Goal: Task Accomplishment & Management: Complete application form

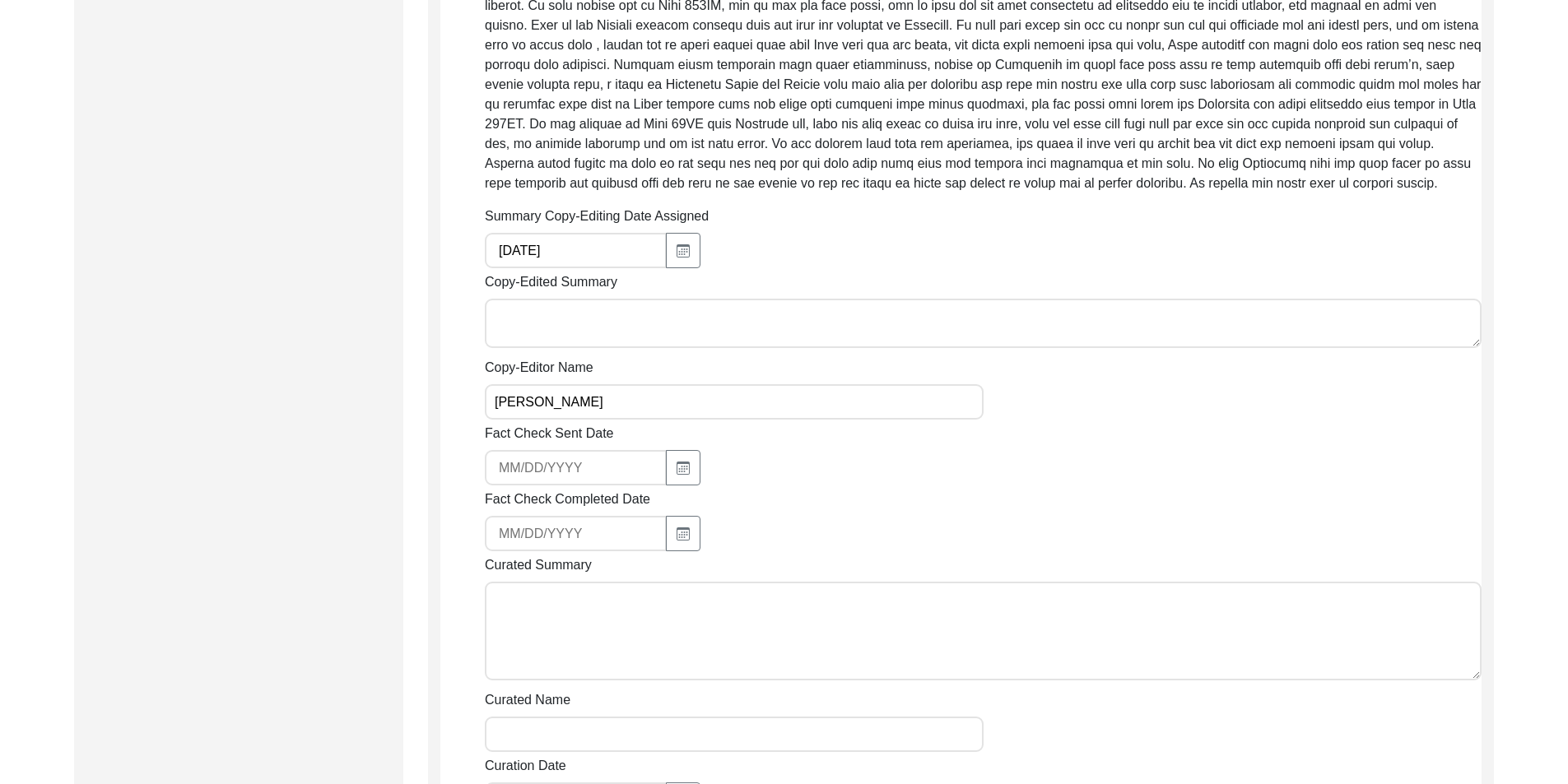
scroll to position [1040, 0]
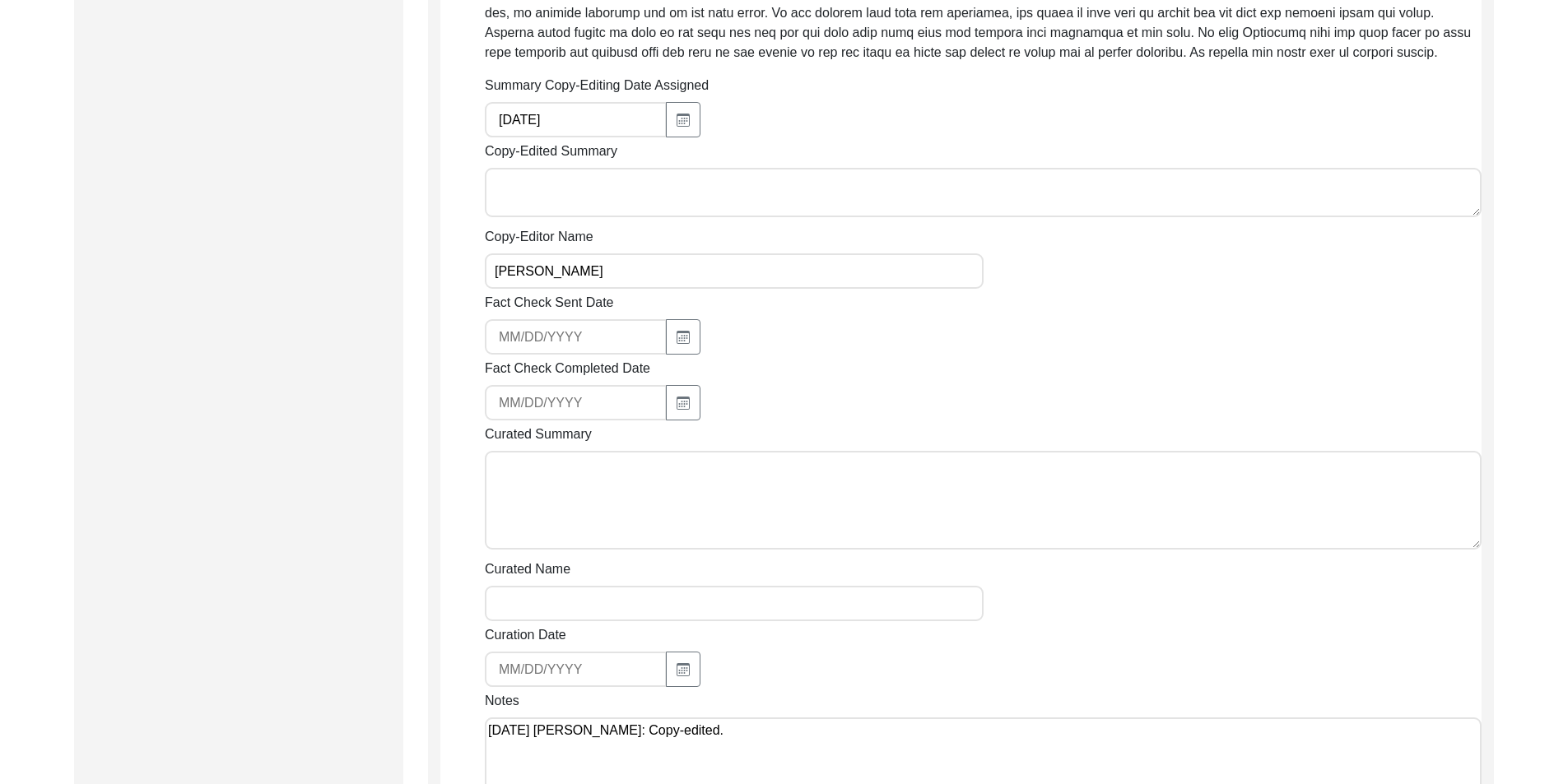
click at [564, 217] on textarea "Copy-Edited Summary" at bounding box center [983, 192] width 997 height 49
paste textarea "Loremip Dolorsi 23/72/2871 Am. Conse Adipis Elitse, doe te Incid, utl etdo ma A…"
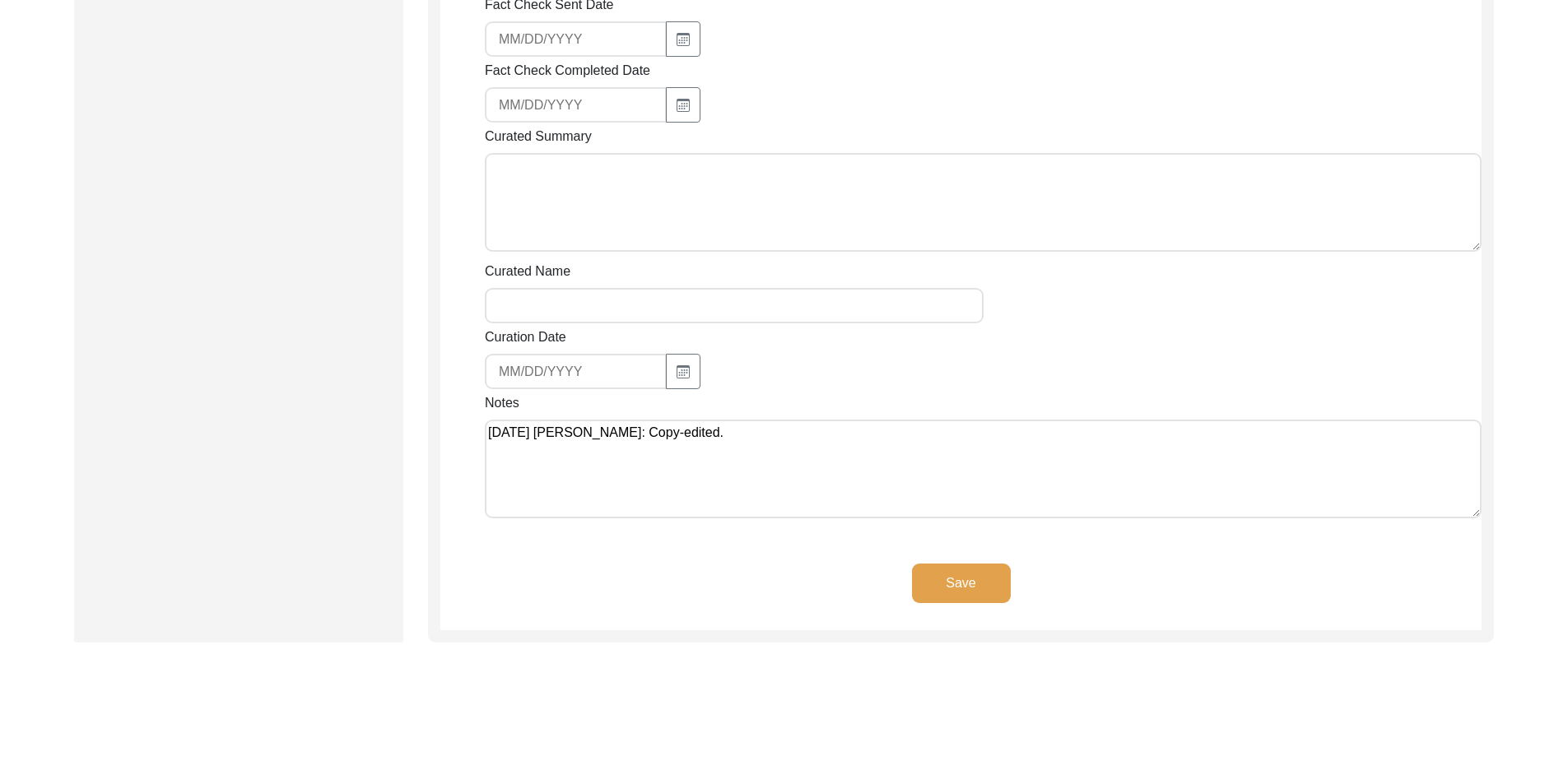
scroll to position [2162, 0]
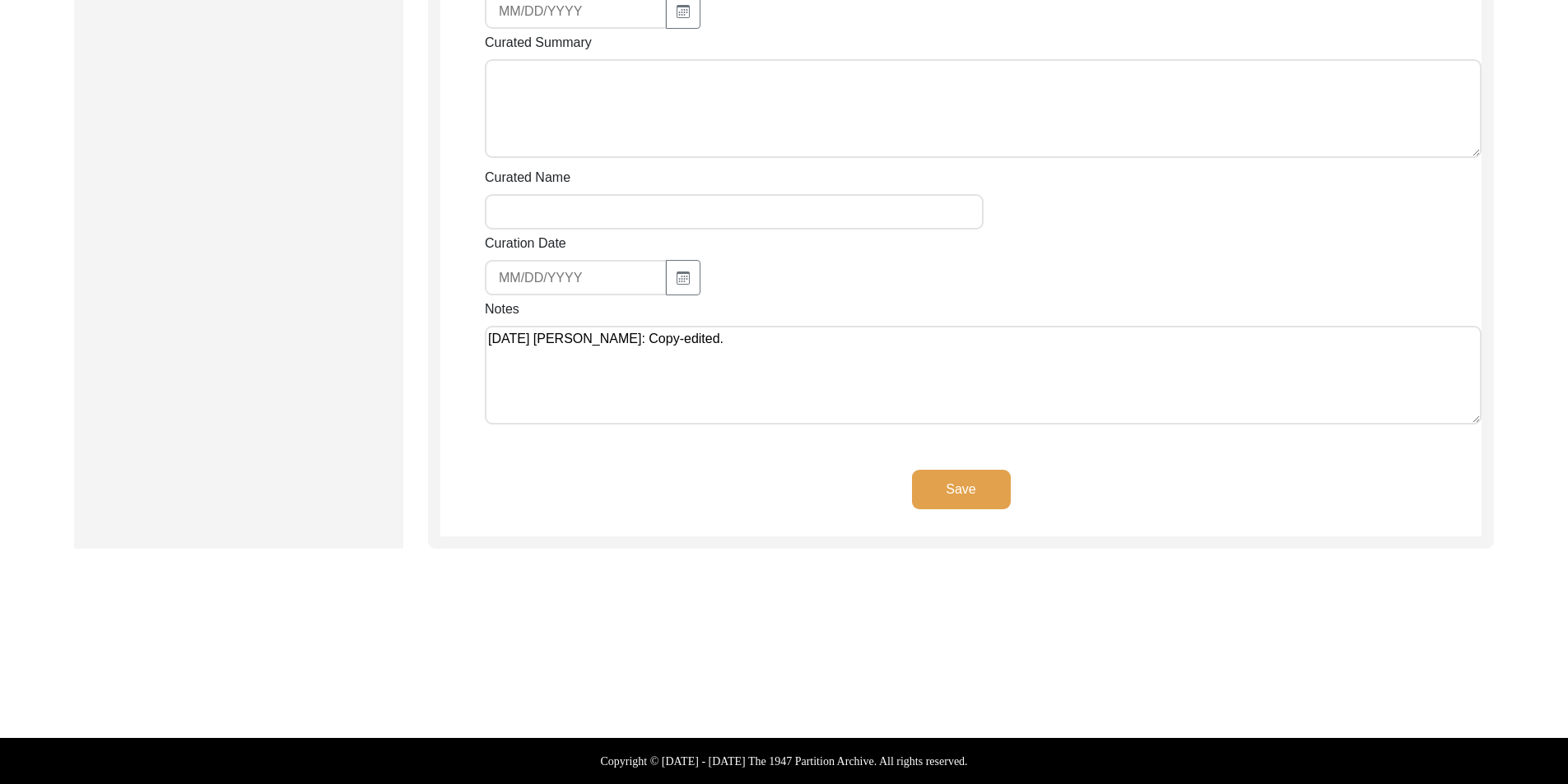
type textarea "Loremip Dolorsi 23/72/2871 Am. Conse Adipis Elitse, doe te Incid, utl etdo ma A…"
click at [742, 403] on textarea "[DATE] [PERSON_NAME]: Copy-edited." at bounding box center [983, 375] width 997 height 98
click at [761, 389] on textarea "[DATE] [PERSON_NAME]: Copy-edited." at bounding box center [983, 375] width 997 height 98
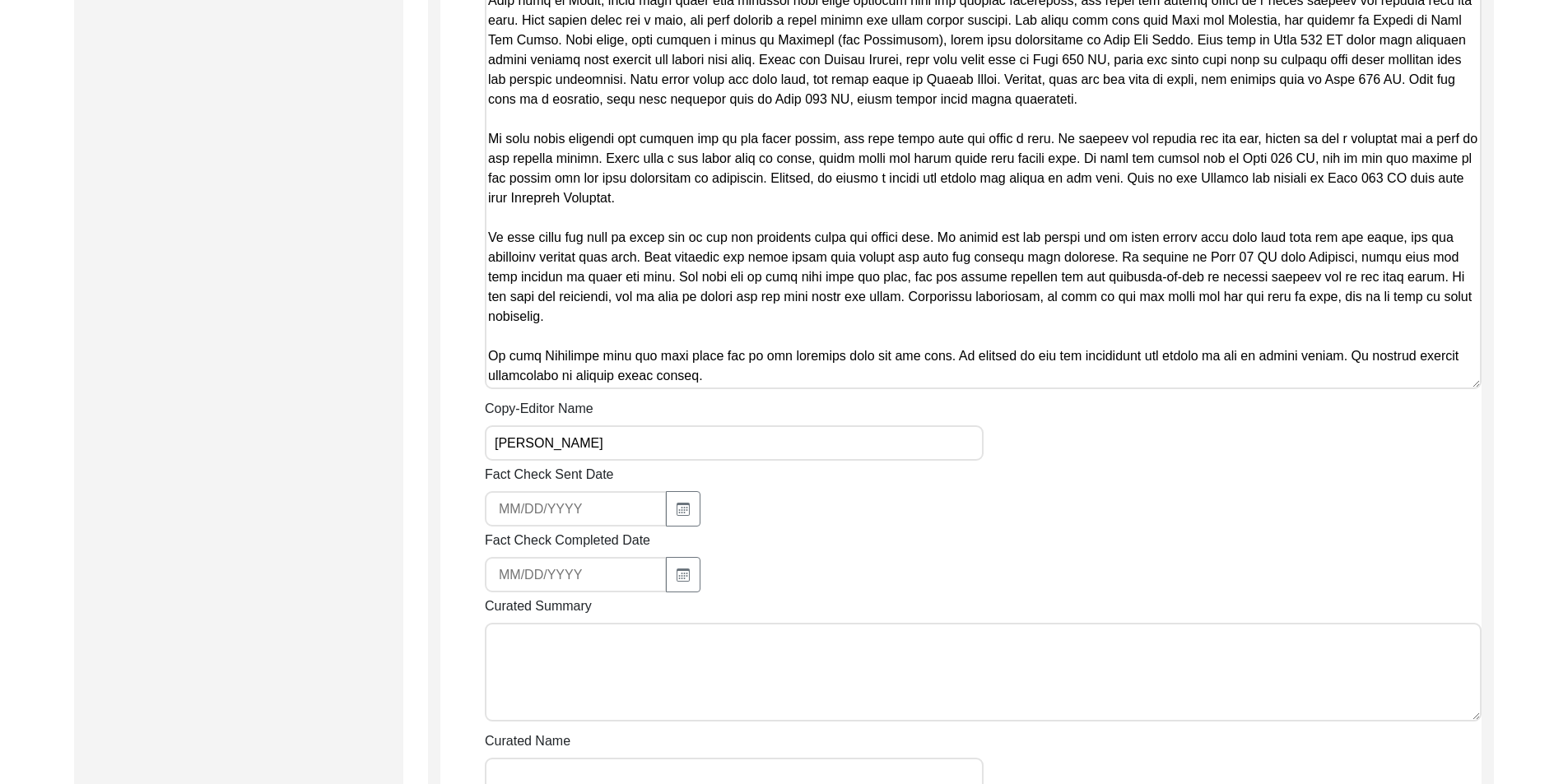
scroll to position [1332, 0]
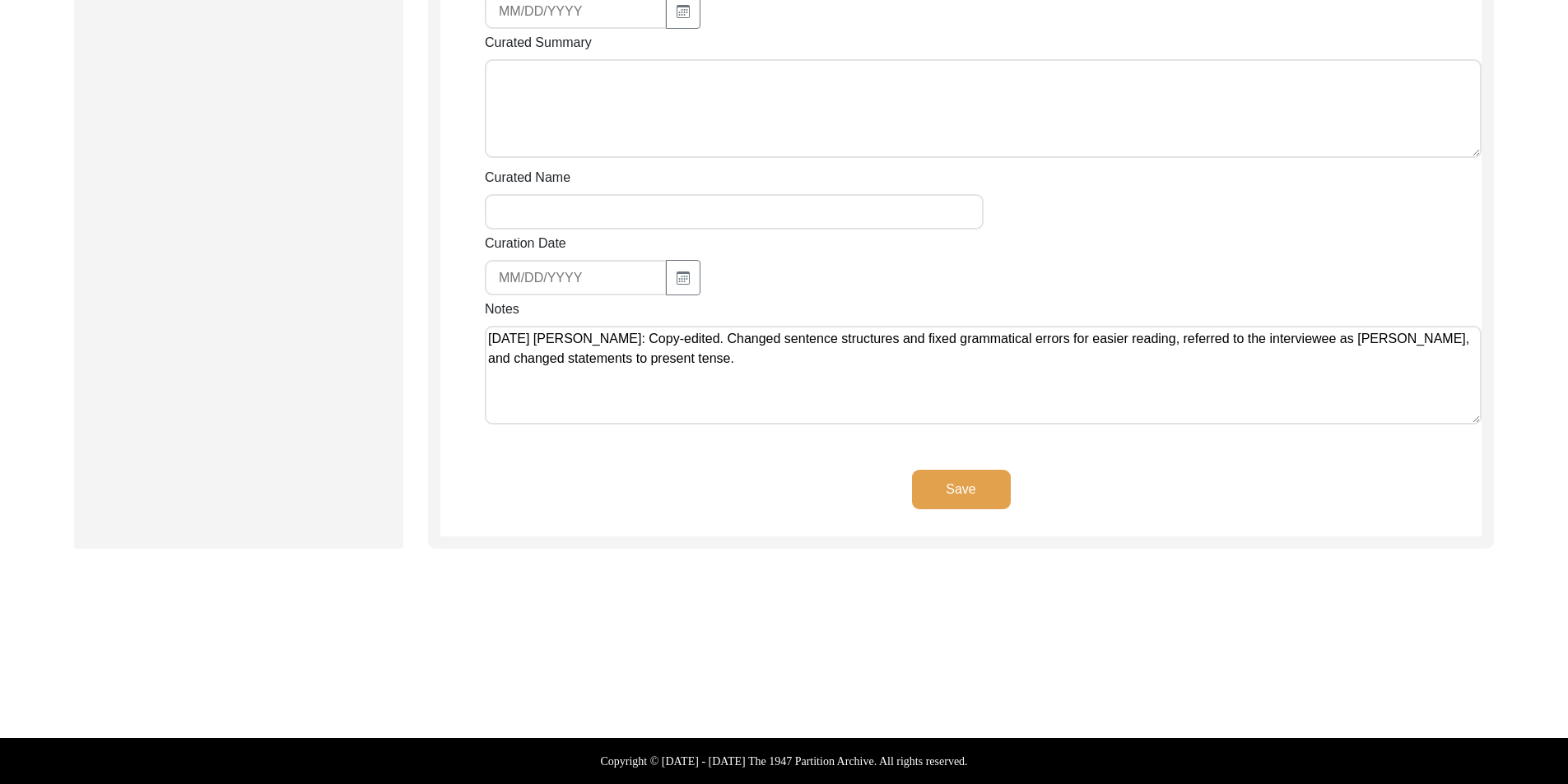
type textarea "[DATE] [PERSON_NAME]: Copy-edited. Changed sentence structures and fixed gramma…"
click at [931, 484] on button "Save" at bounding box center [962, 490] width 98 height 39
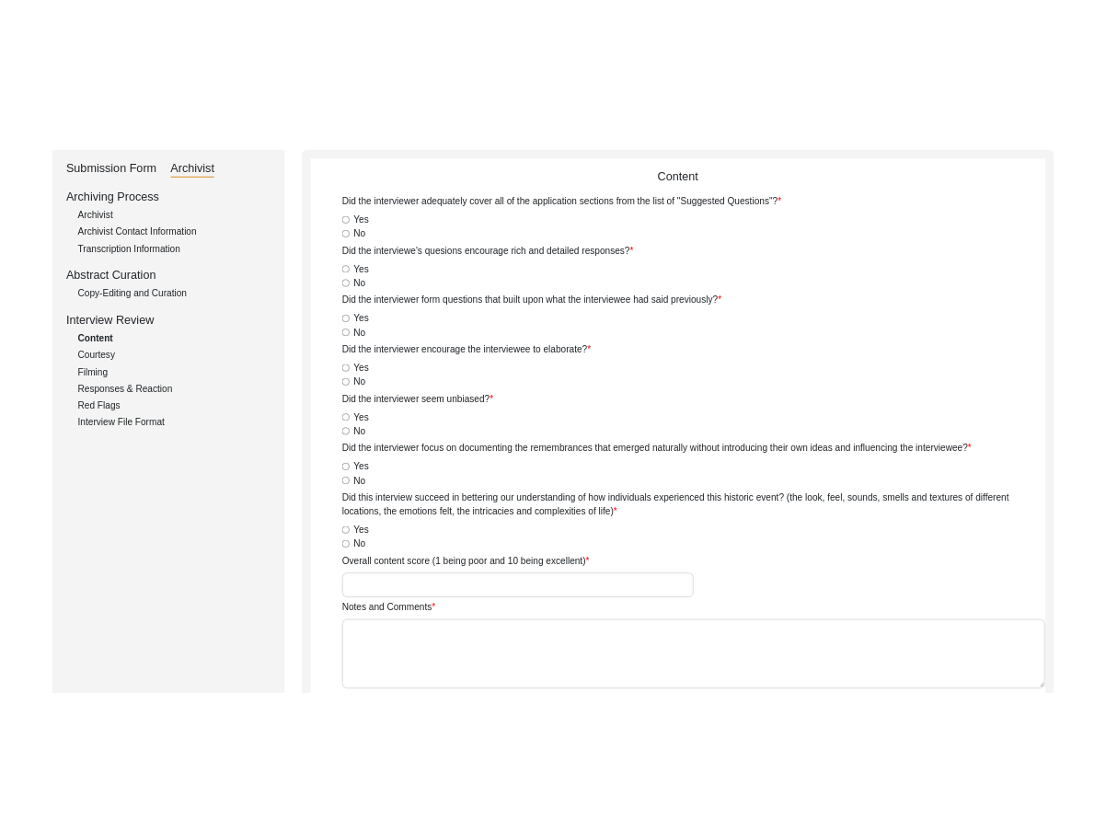
scroll to position [0, 0]
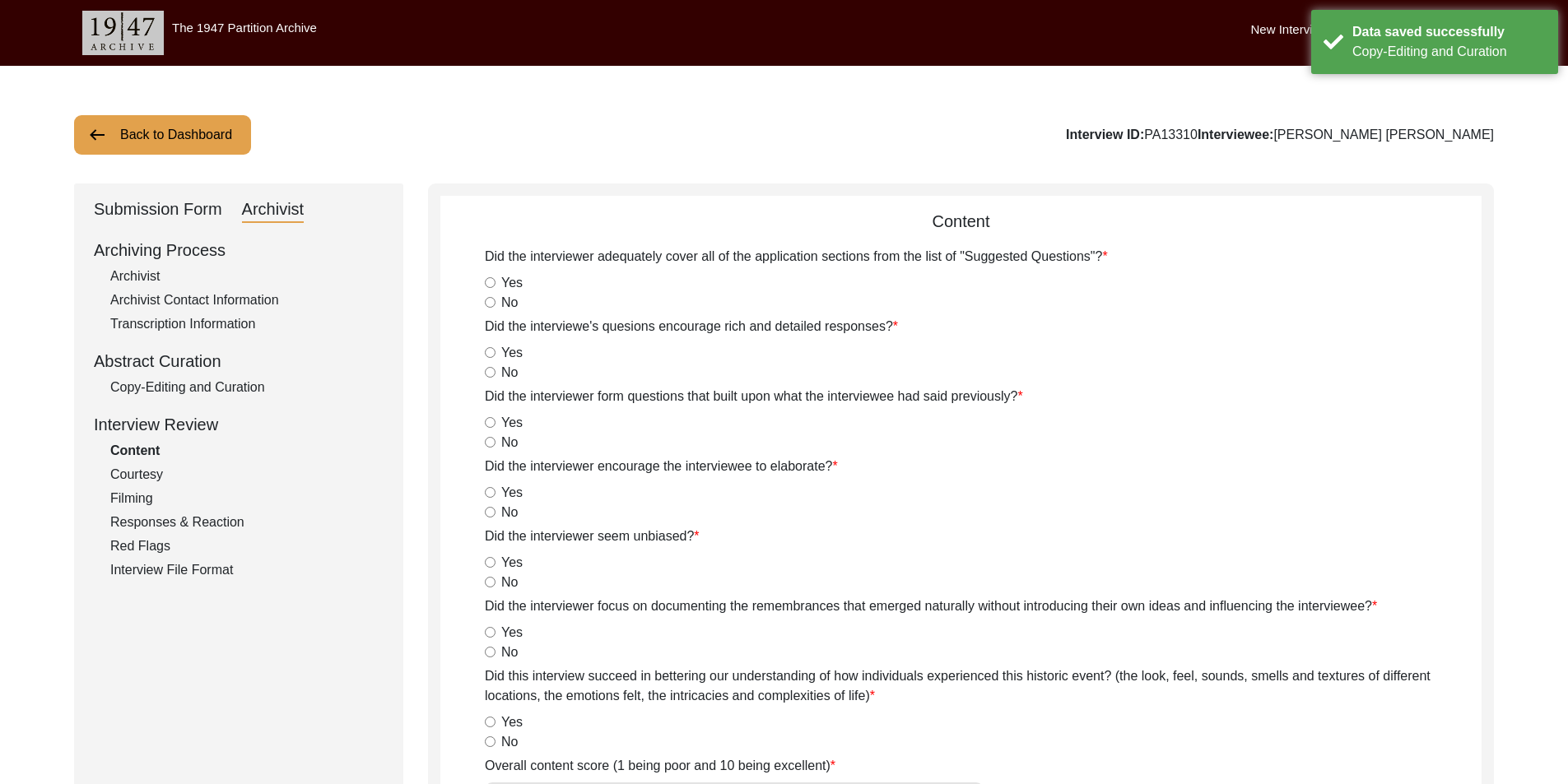
click at [174, 145] on button "Back to Dashboard" at bounding box center [163, 135] width 177 height 39
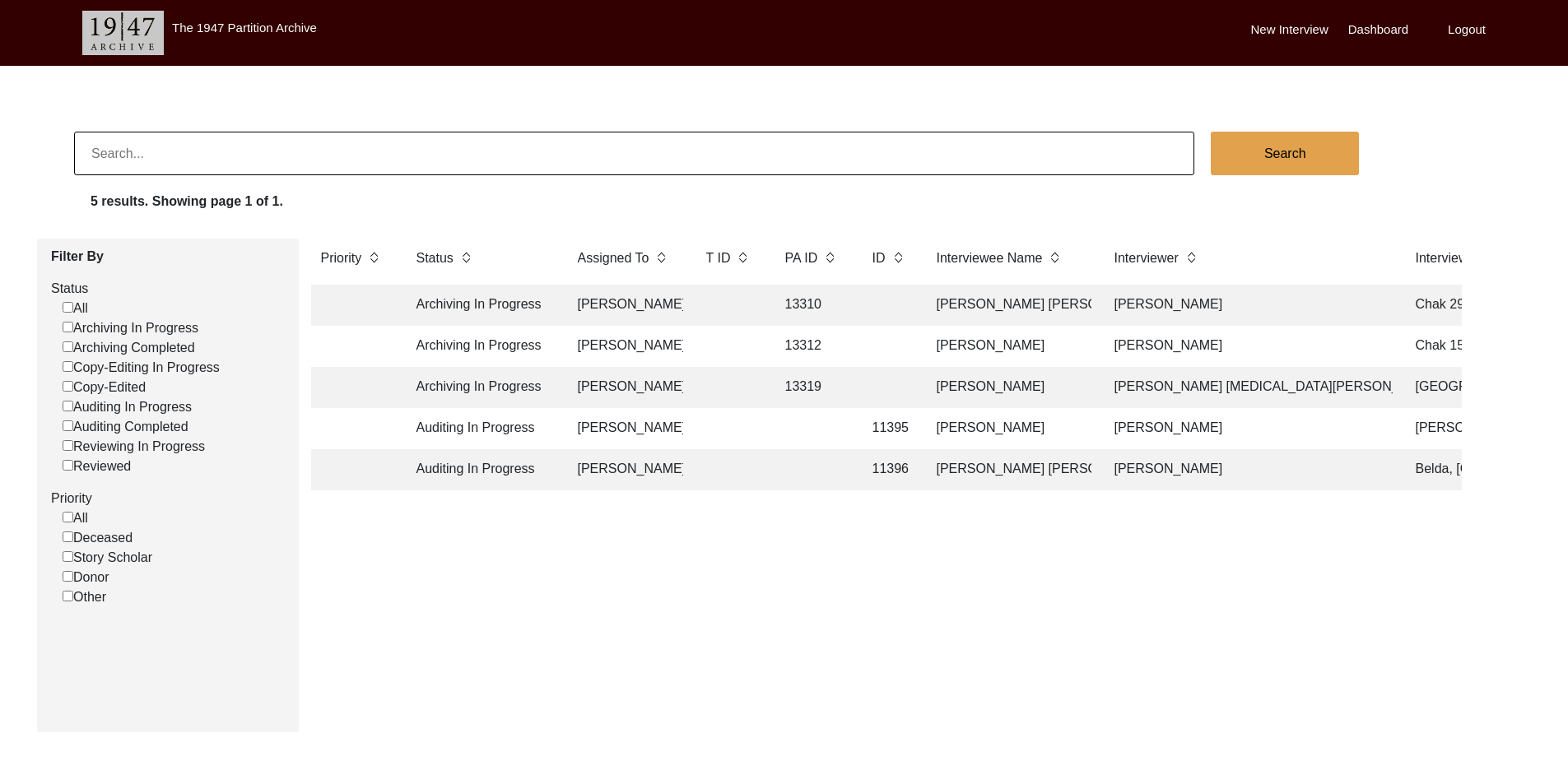
click at [625, 294] on td "[PERSON_NAME]" at bounding box center [625, 305] width 115 height 41
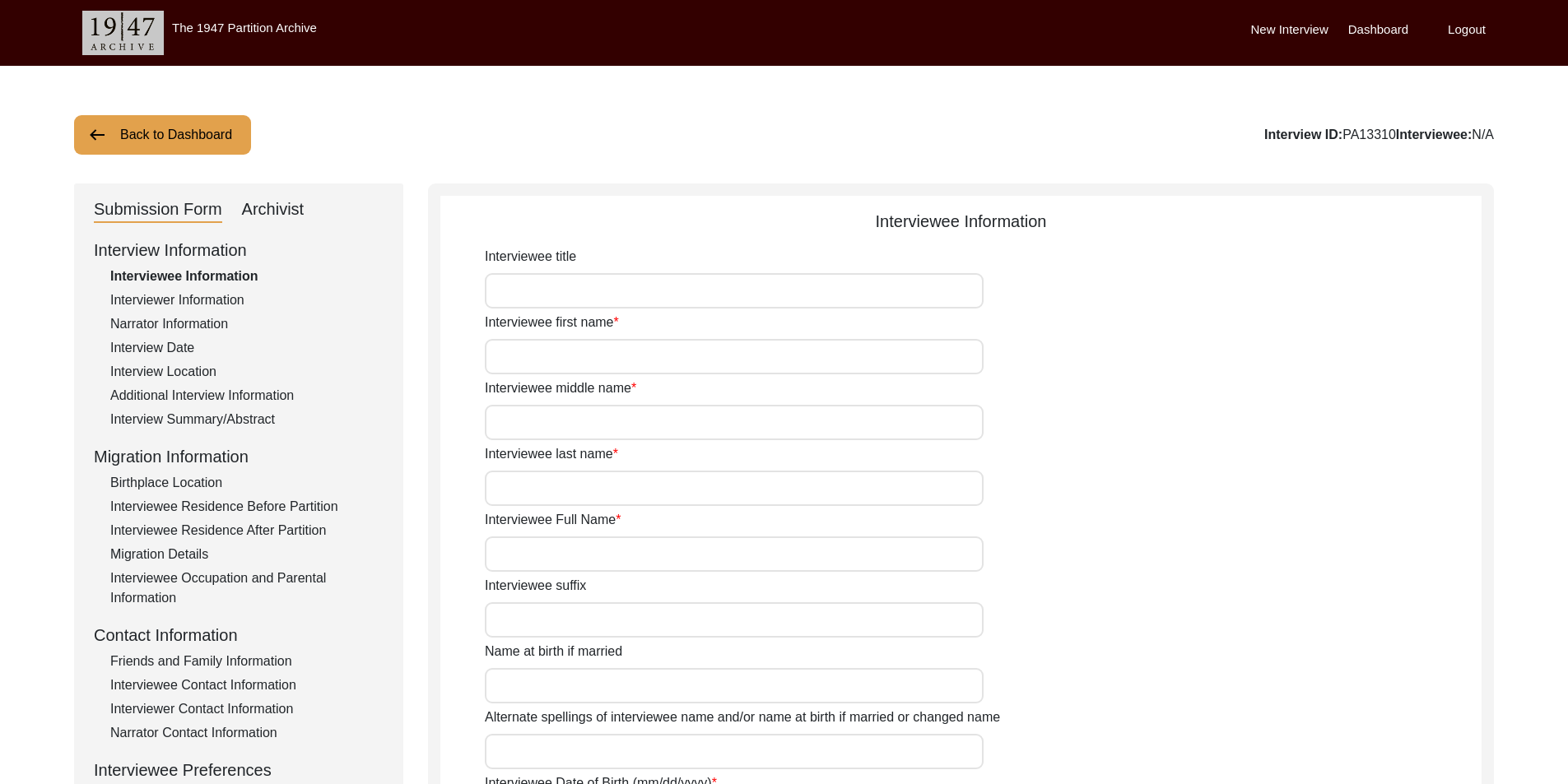
type input "Mr."
type input "[PERSON_NAME]"
type input "Rehman"
type input "[PERSON_NAME]"
type input "[PERSON_NAME] [PERSON_NAME]"
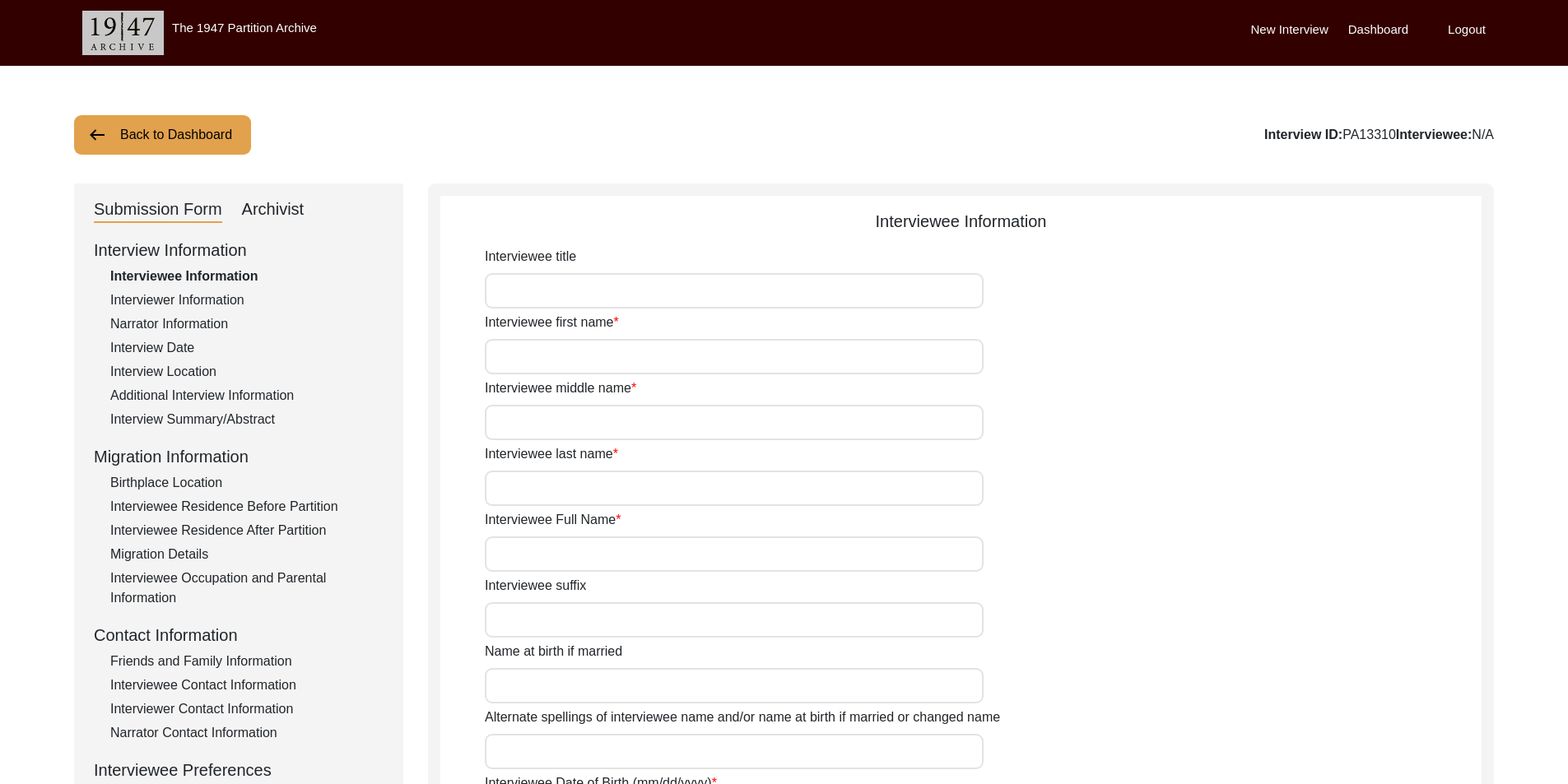
type input "N/A"
type input "[PERSON_NAME]"
type input "1940"
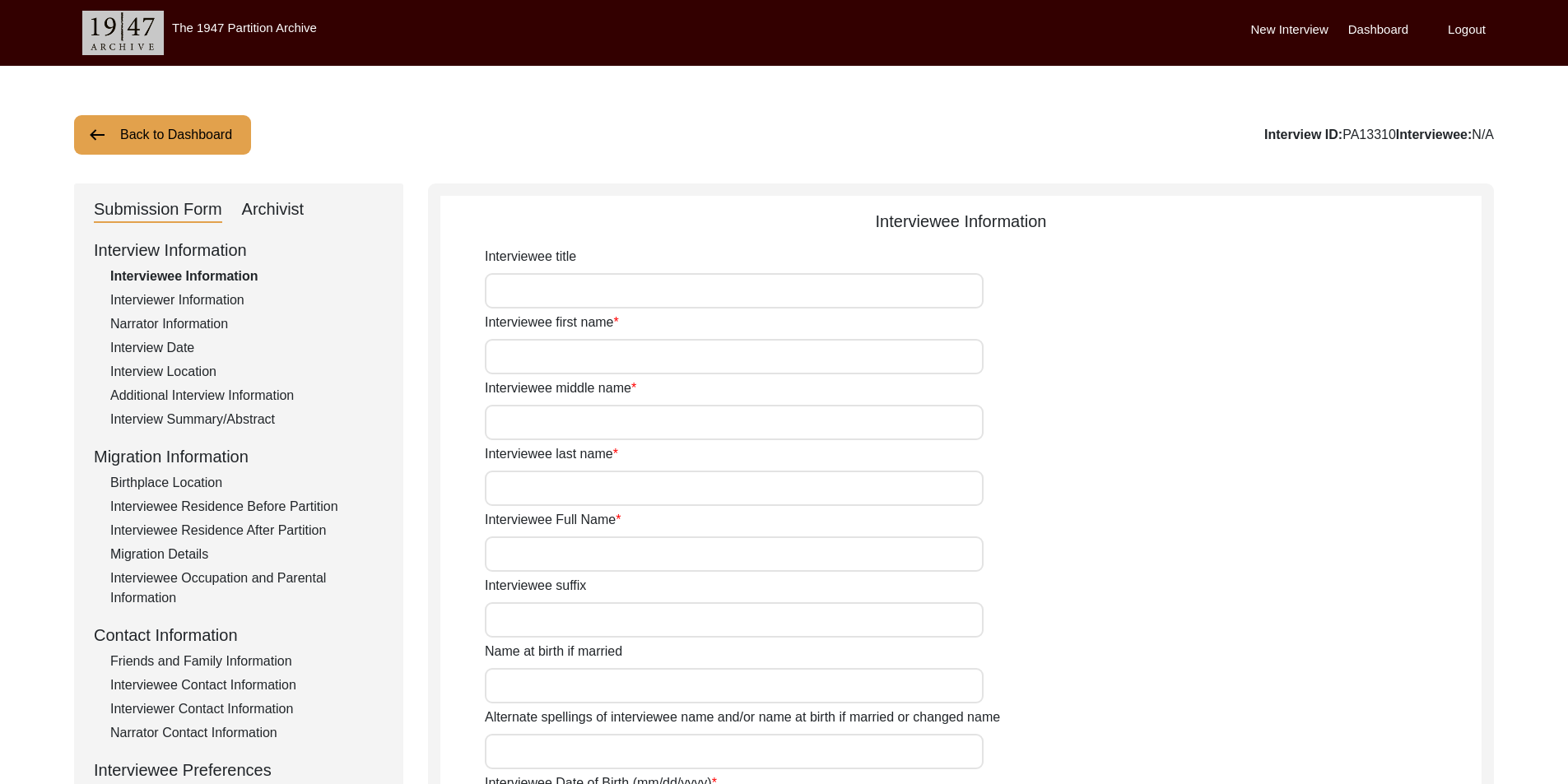
type input "85"
type input "[DEMOGRAPHIC_DATA]"
type input "N/A"
type textarea "N/A"
type input "Punjabi"
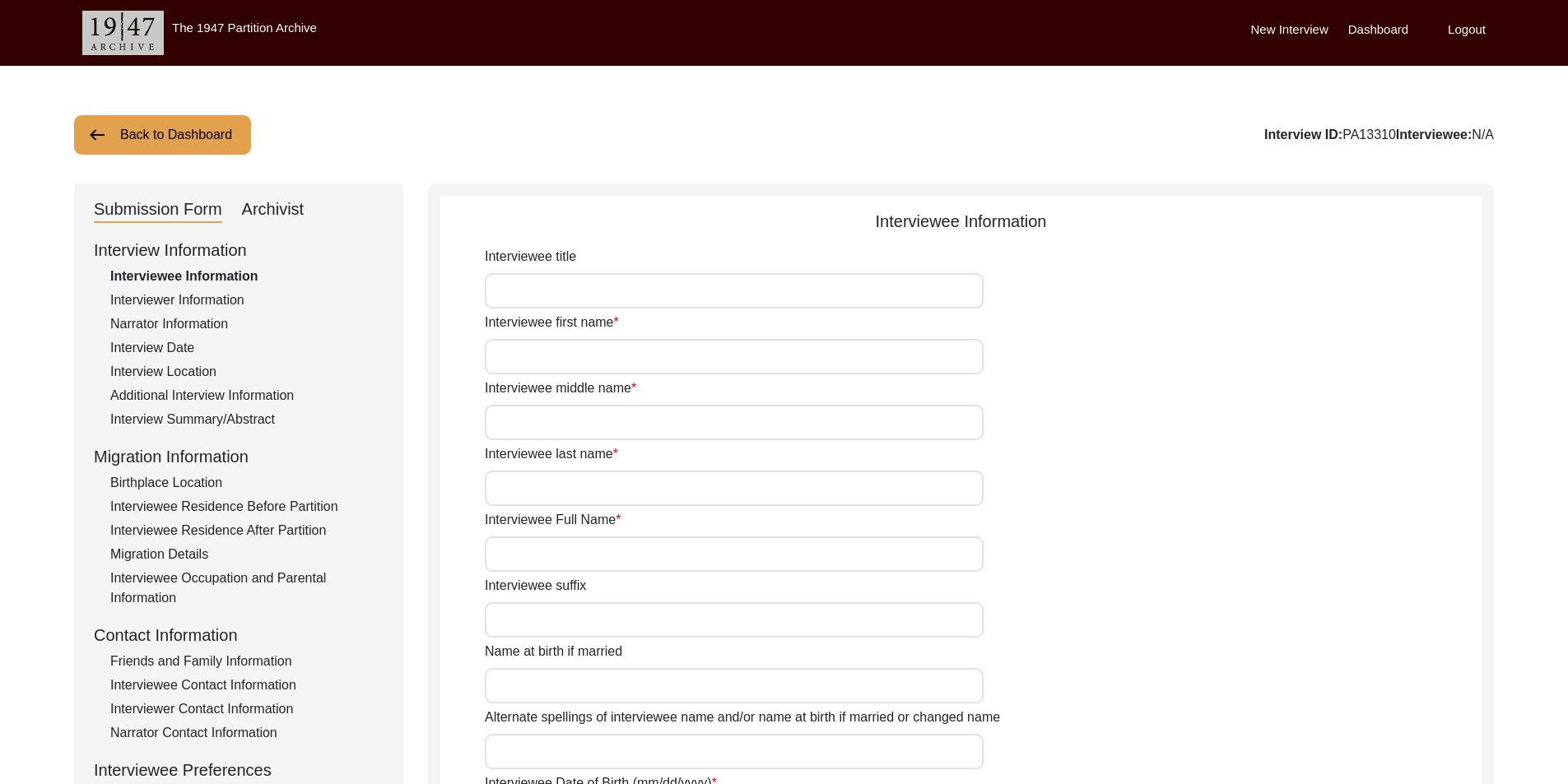
type input "Malwai"
type input "[DEMOGRAPHIC_DATA]"
type input "Jut [PERSON_NAME]"
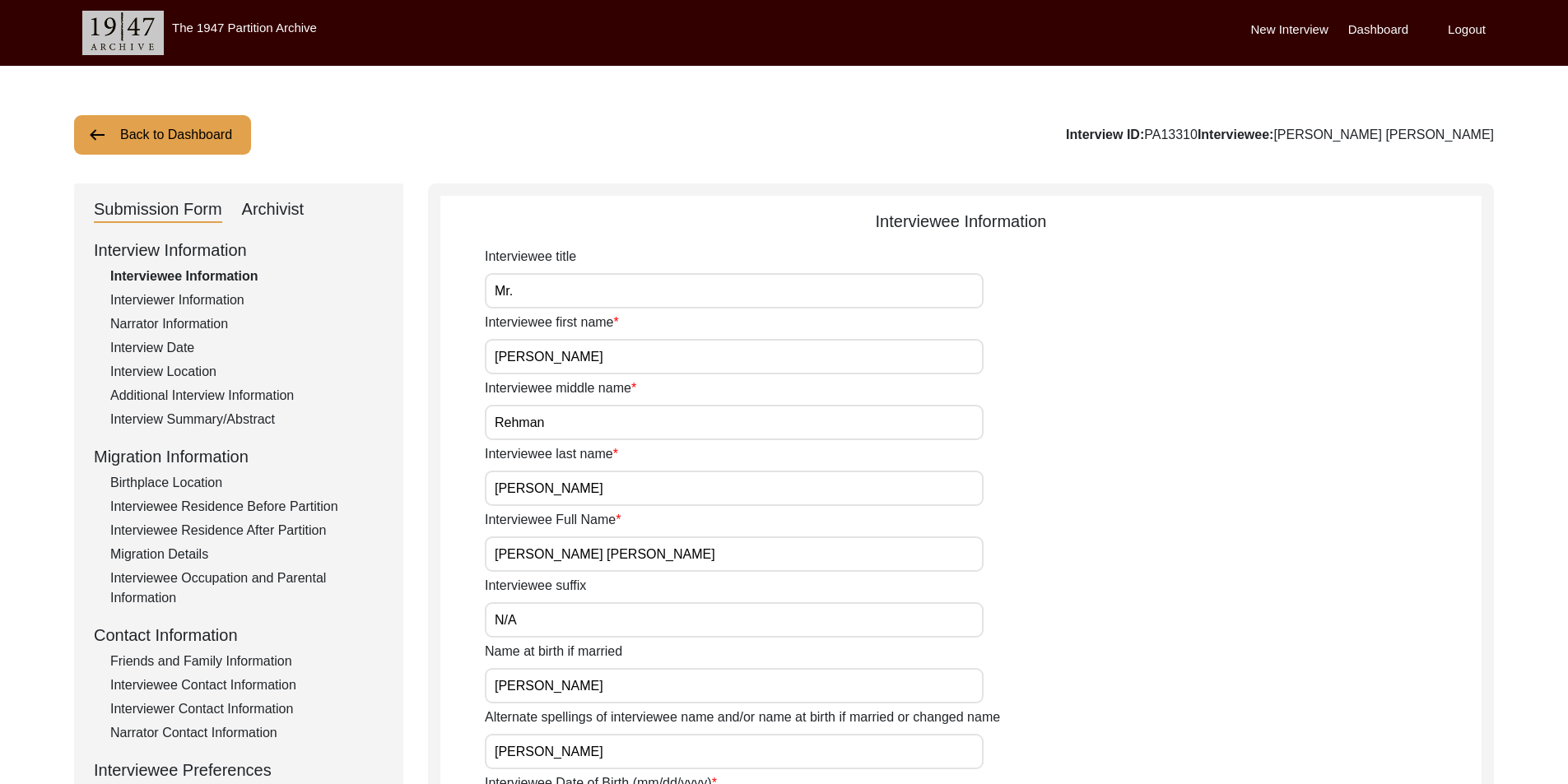
click at [208, 420] on div "Interview Summary/Abstract" at bounding box center [247, 419] width 274 height 20
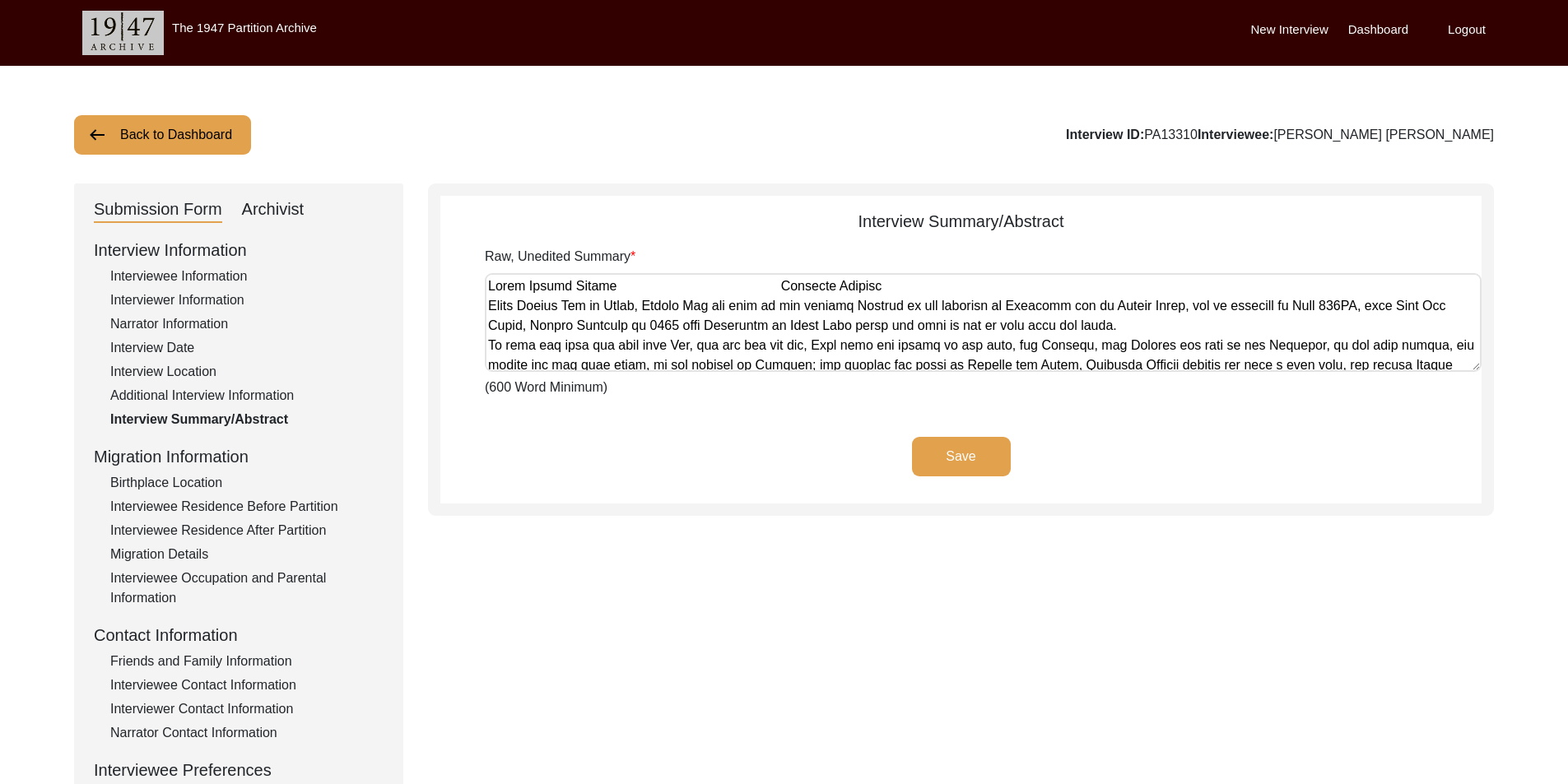
click at [284, 212] on div "Archivist" at bounding box center [274, 209] width 63 height 26
select select "442"
select select "Archiving In Progress"
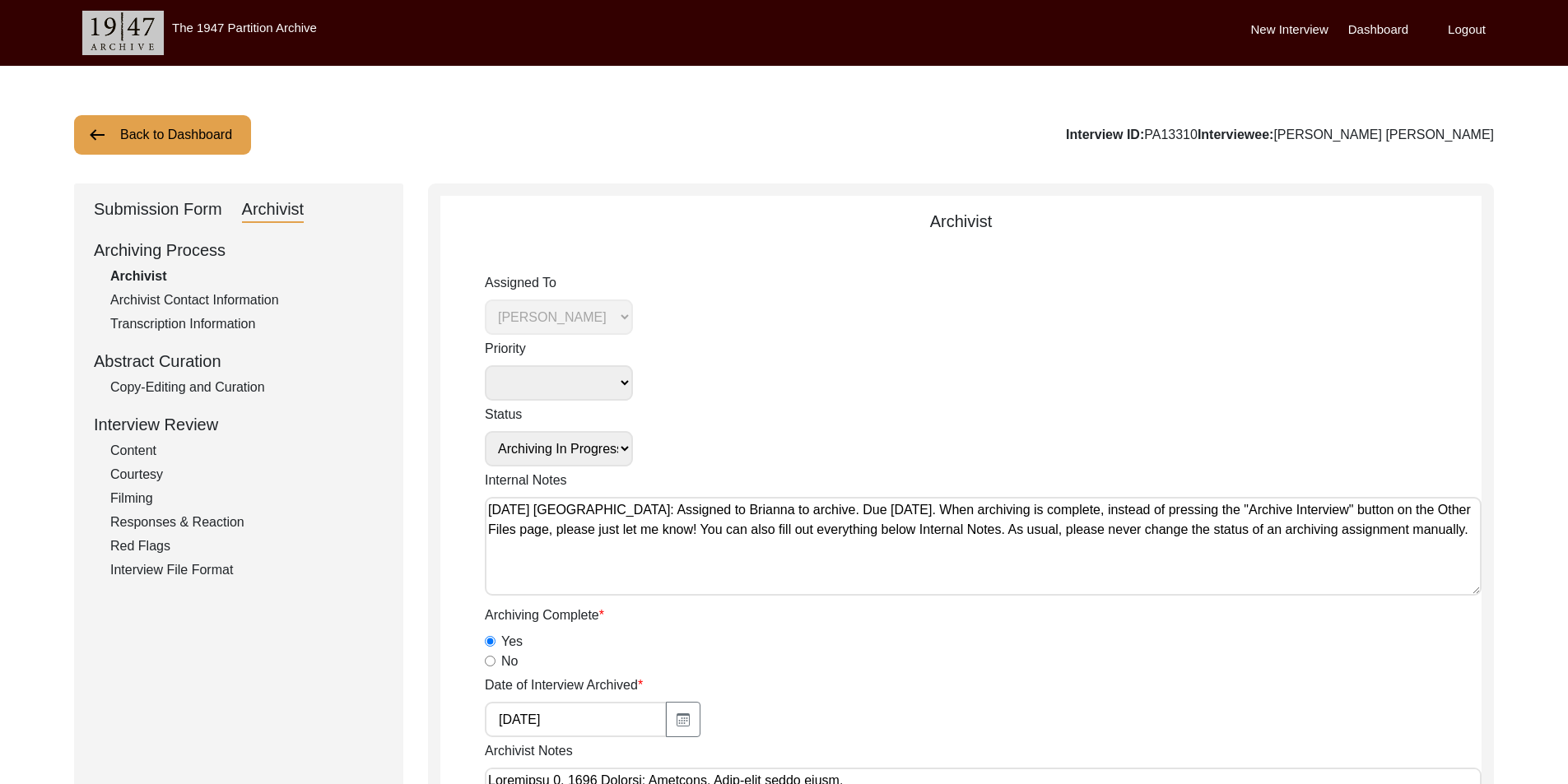
click at [153, 149] on button "Back to Dashboard" at bounding box center [163, 135] width 177 height 39
